Goal: Information Seeking & Learning: Learn about a topic

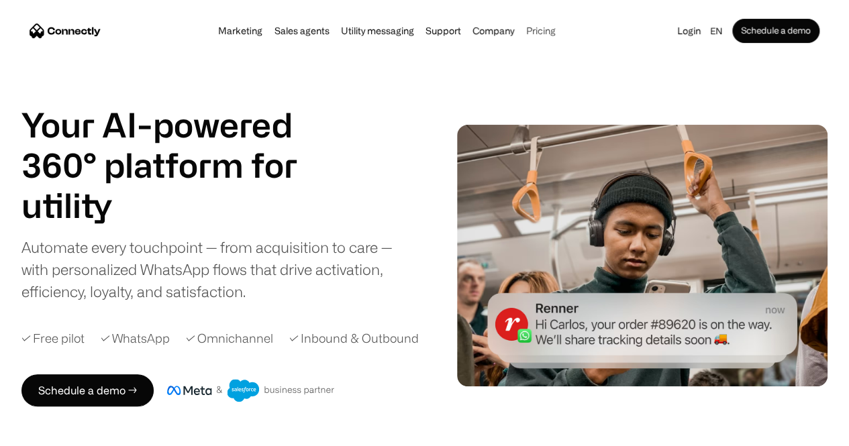
click at [548, 33] on link "Pricing" at bounding box center [541, 30] width 38 height 11
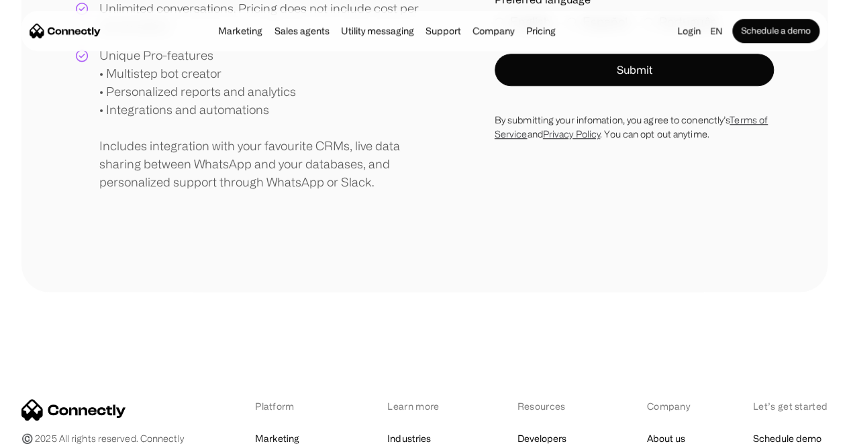
scroll to position [838, 0]
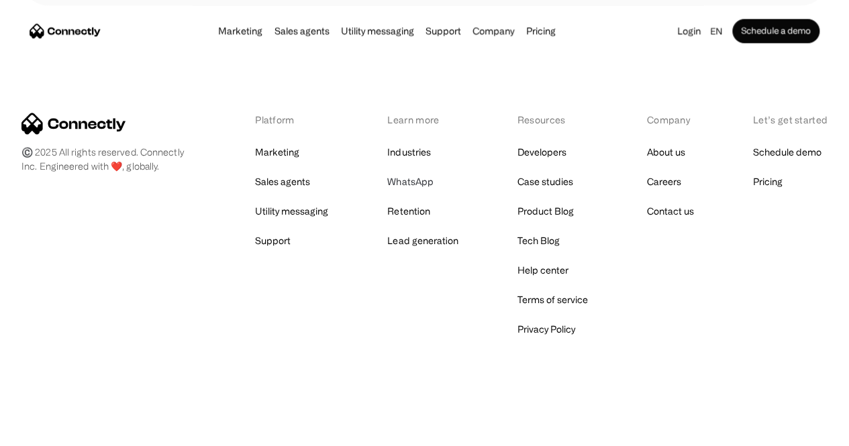
click at [408, 176] on link "WhatsApp" at bounding box center [410, 181] width 46 height 19
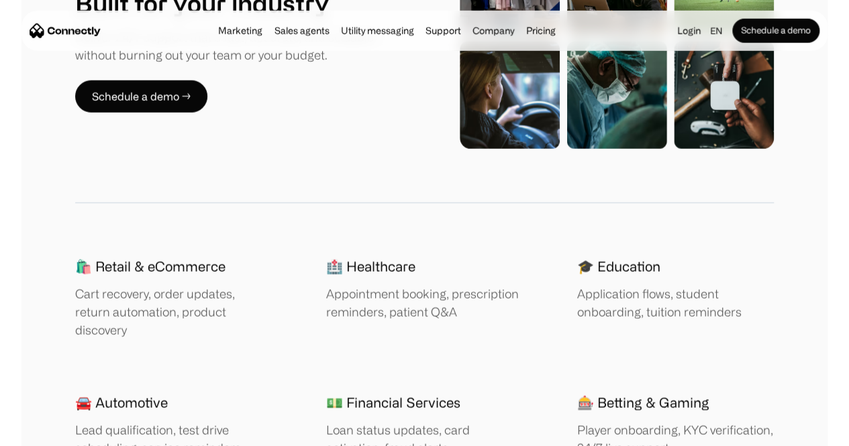
scroll to position [1874, 0]
